Goal: Register for event/course

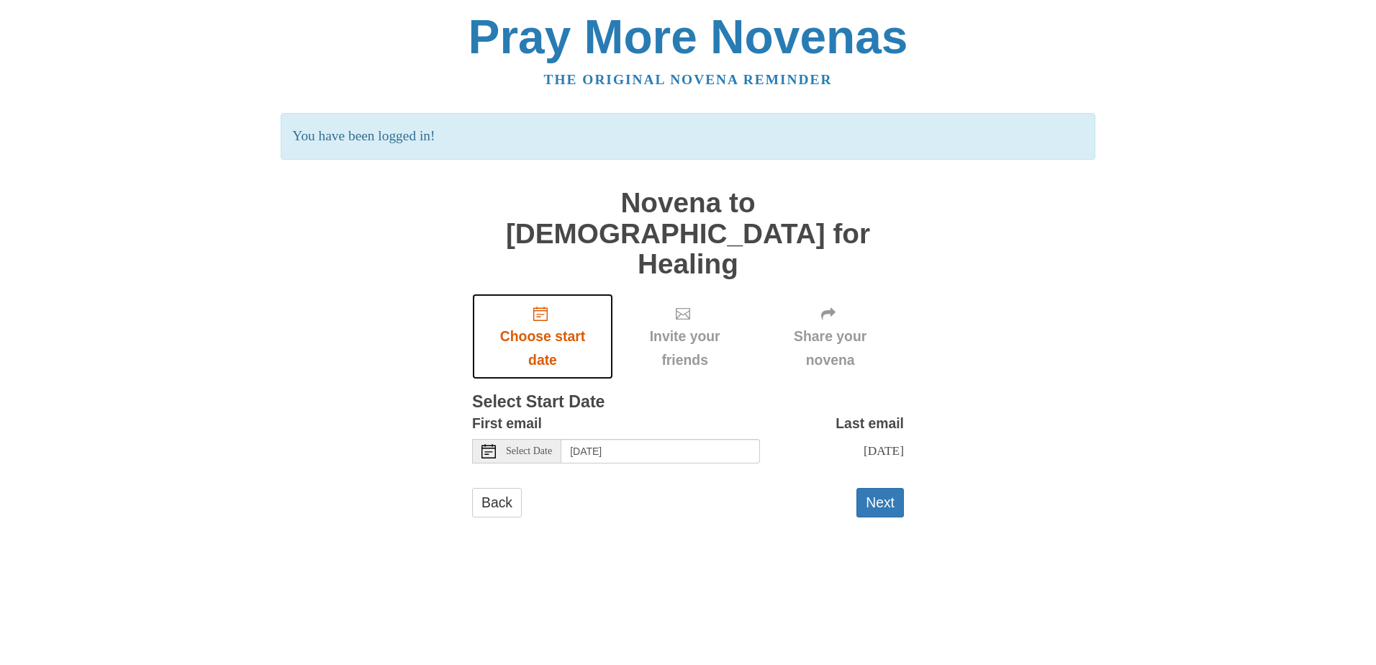
click at [535, 307] on icon "Choose start date" at bounding box center [540, 314] width 14 height 14
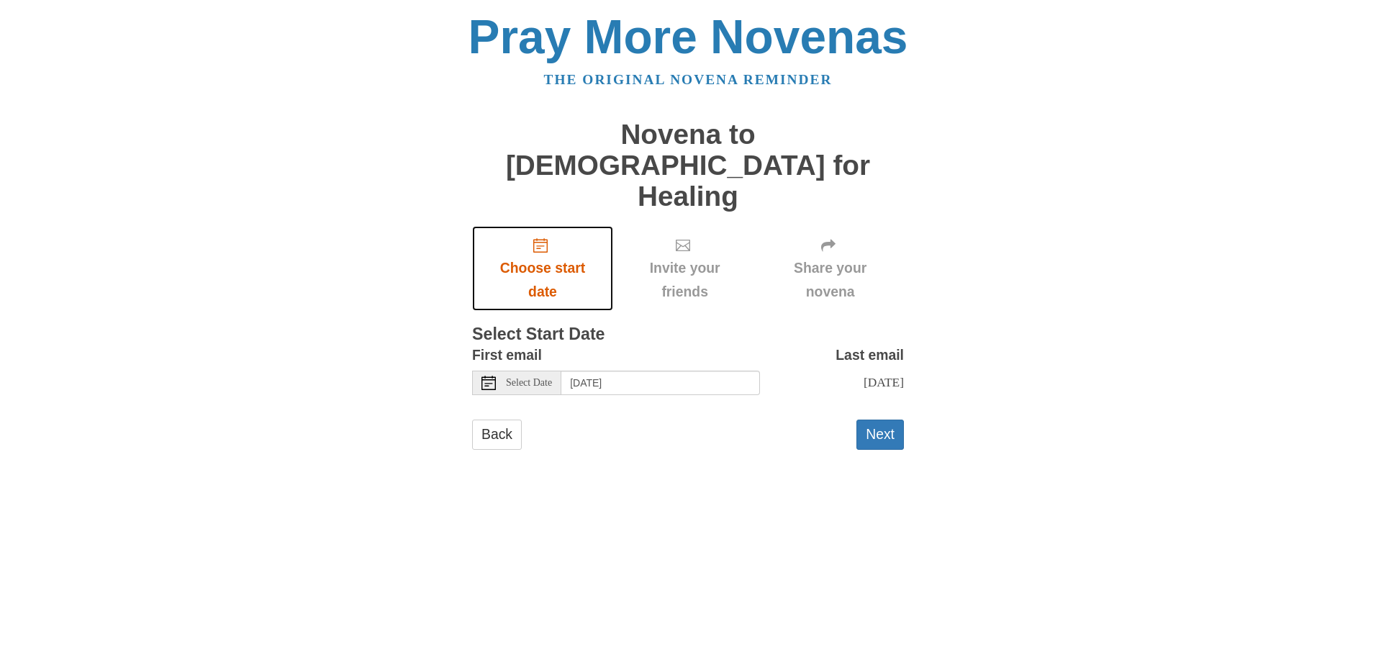
click at [540, 256] on span "Choose start date" at bounding box center [542, 279] width 112 height 47
click at [485, 376] on icon at bounding box center [488, 383] width 14 height 14
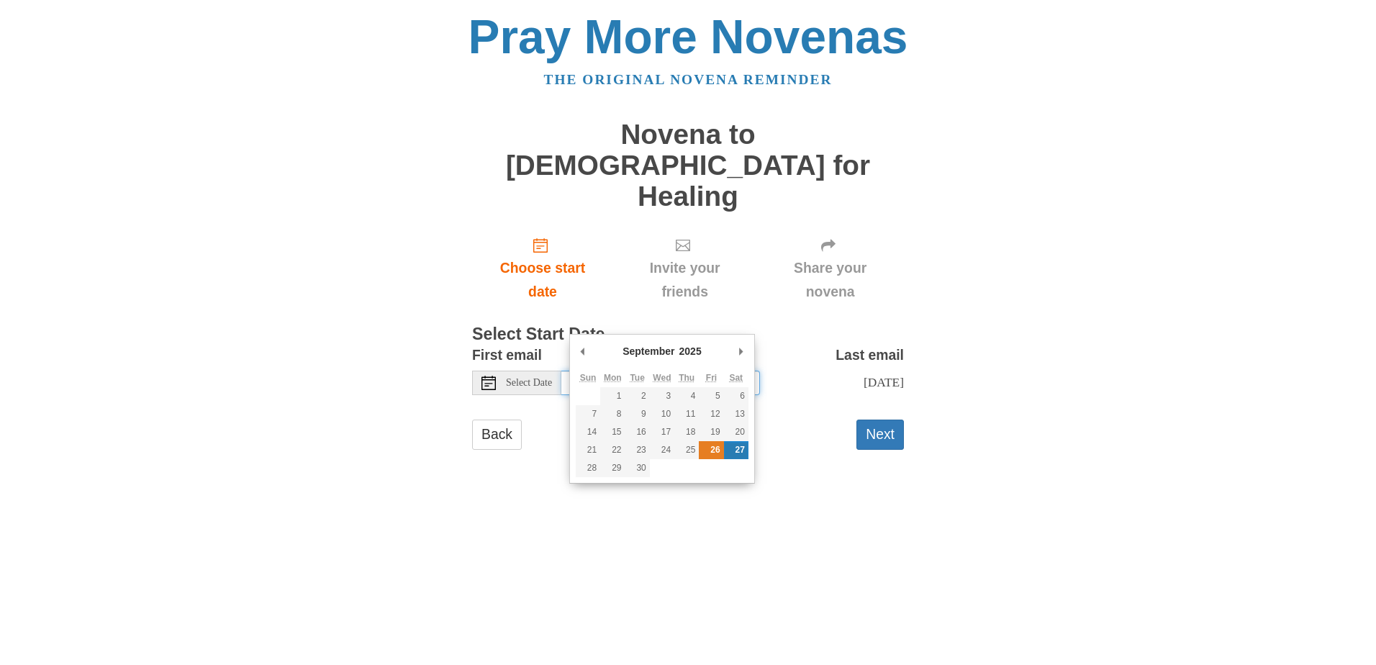
type input "[DATE]"
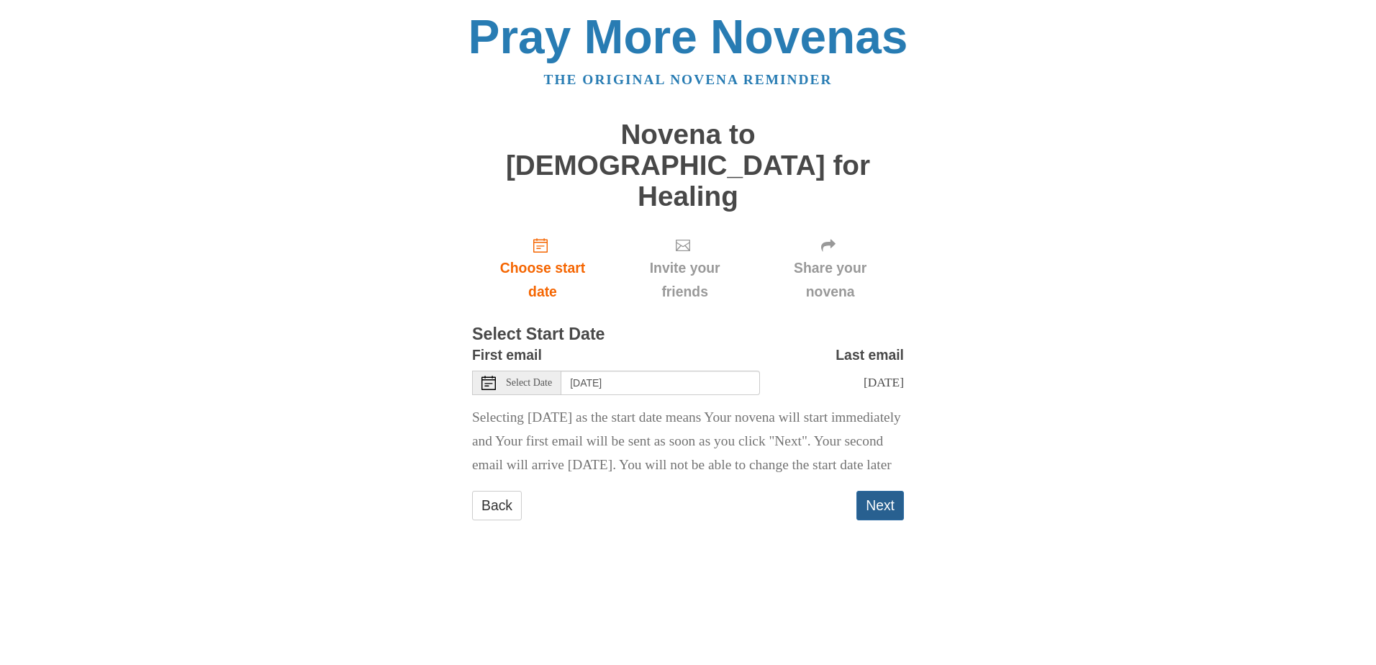
click at [869, 491] on button "Next" at bounding box center [879, 505] width 47 height 29
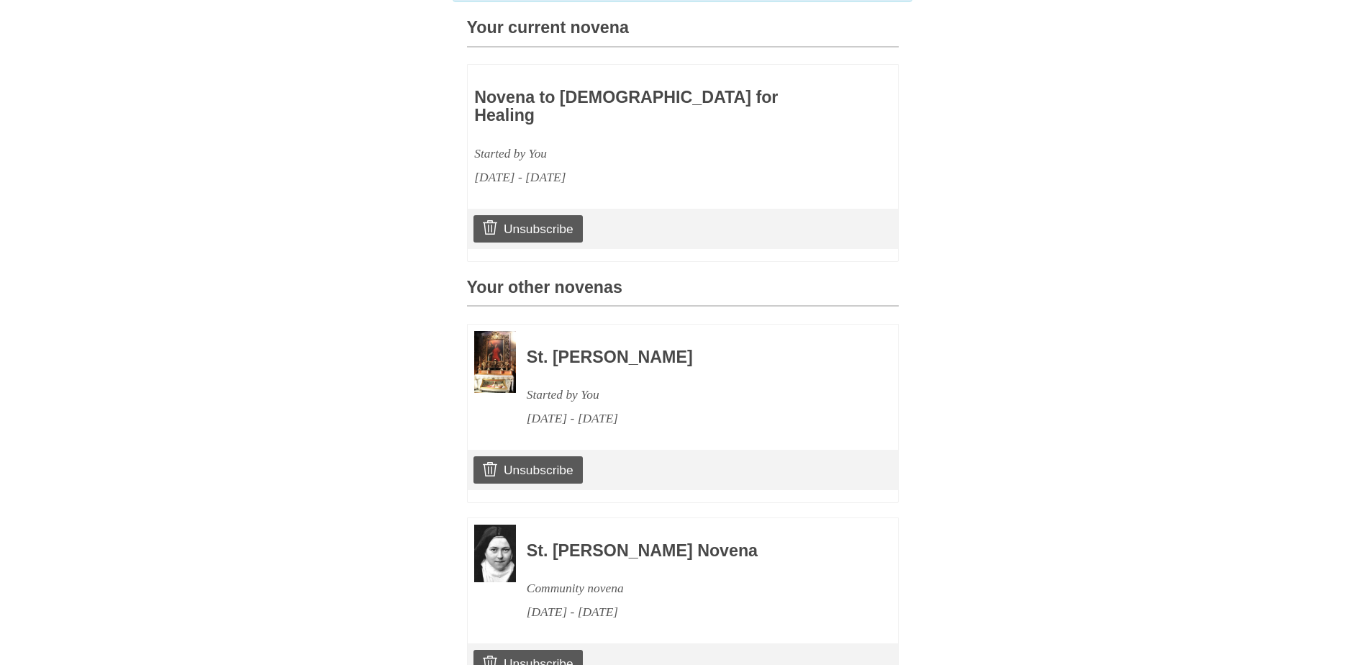
scroll to position [504, 0]
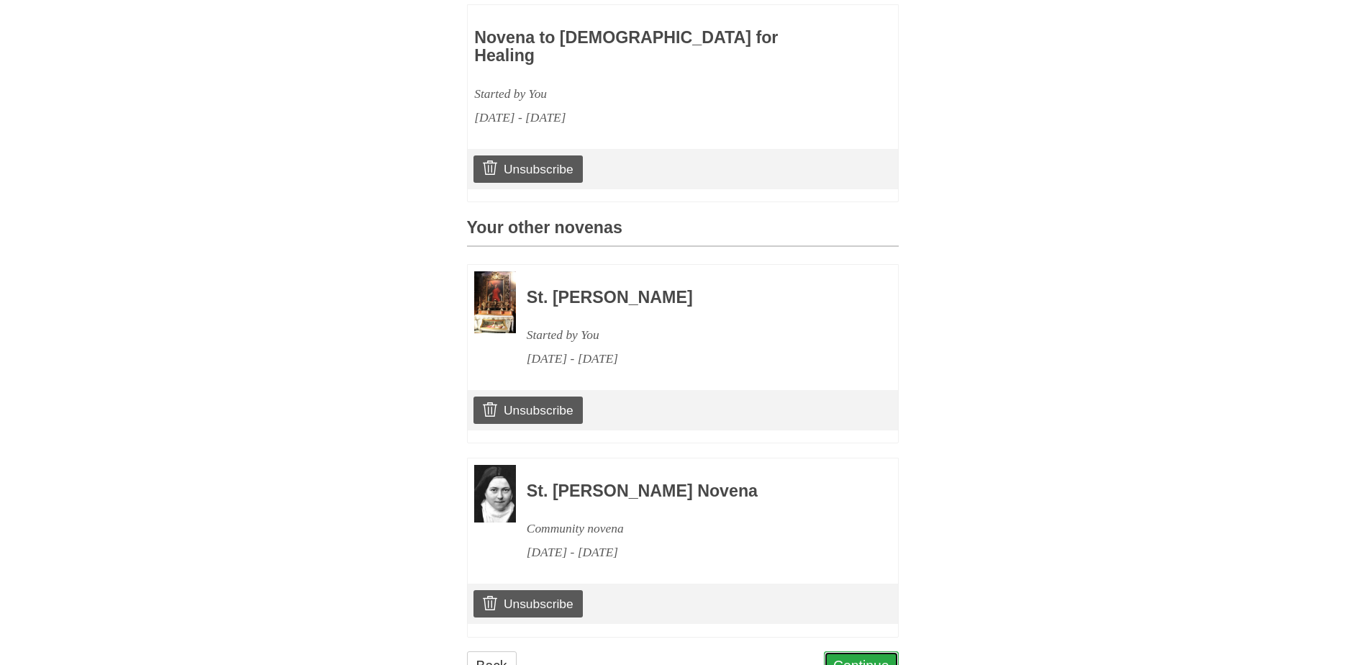
click at [862, 651] on link "Continue" at bounding box center [861, 665] width 75 height 29
